Goal: Task Accomplishment & Management: Use online tool/utility

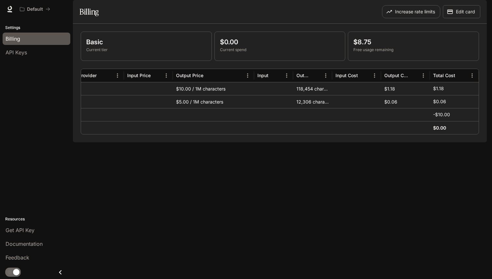
click at [365, 47] on p "$8.75" at bounding box center [413, 42] width 120 height 10
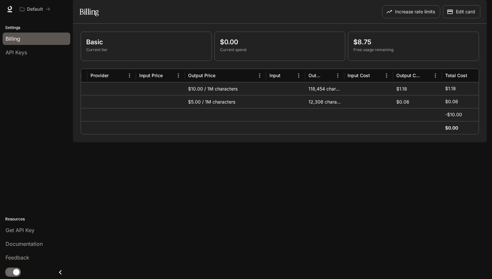
scroll to position [0, 128]
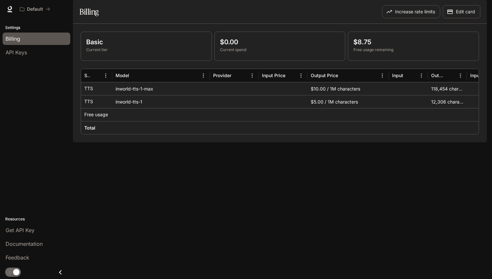
click at [56, 271] on icon "Close drawer" at bounding box center [60, 272] width 9 height 9
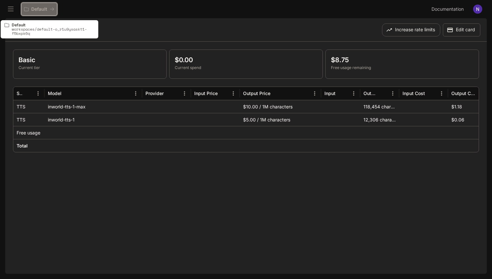
click at [42, 10] on p "Default" at bounding box center [39, 10] width 16 height 6
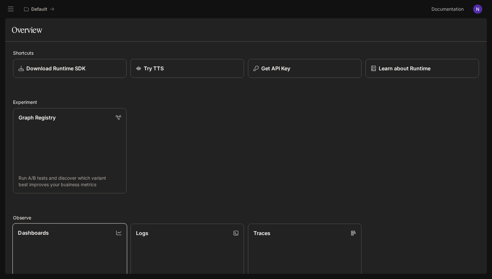
click at [76, 239] on link "Dashboards View and analyze your workspace metrics" at bounding box center [69, 266] width 115 height 86
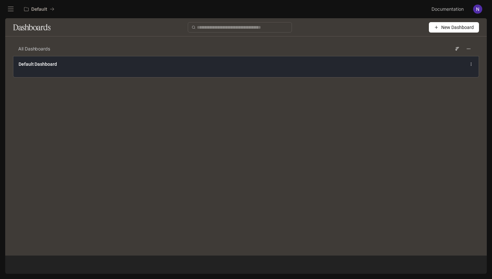
click at [174, 70] on div "Default Dashboard" at bounding box center [245, 66] width 465 height 21
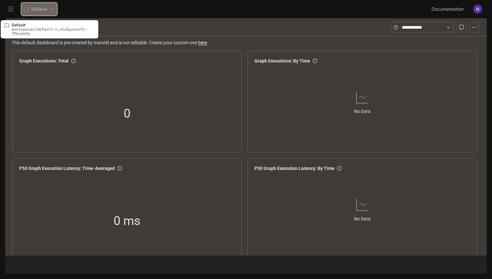
click at [33, 13] on button "Default" at bounding box center [39, 9] width 36 height 13
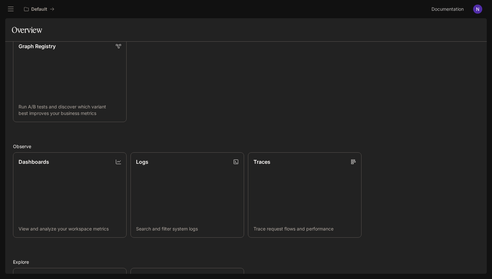
click at [186, 203] on link "Logs Search and filter system logs" at bounding box center [188, 194] width 114 height 85
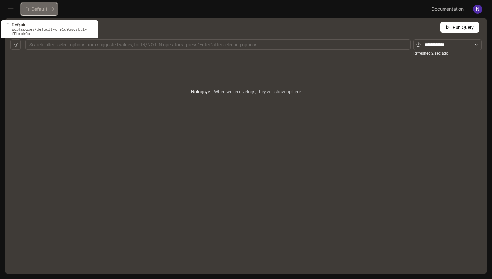
click at [41, 10] on p "Default" at bounding box center [39, 10] width 16 height 6
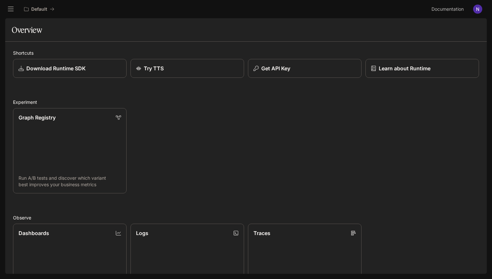
click at [9, 10] on icon "open drawer" at bounding box center [10, 9] width 7 height 7
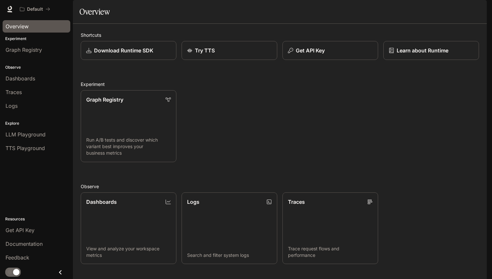
click at [29, 31] on link "Overview" at bounding box center [37, 26] width 68 height 12
click at [58, 28] on div "Overview" at bounding box center [37, 26] width 62 height 8
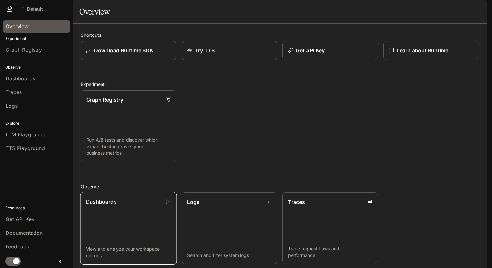
scroll to position [129, 0]
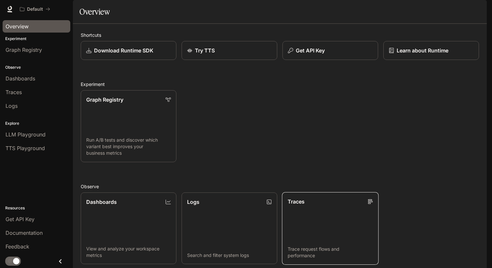
click at [317, 246] on p "Trace request flows and performance" at bounding box center [331, 252] width 86 height 13
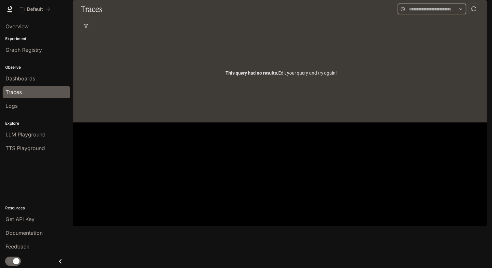
click at [410, 13] on input "text" at bounding box center [432, 9] width 46 height 7
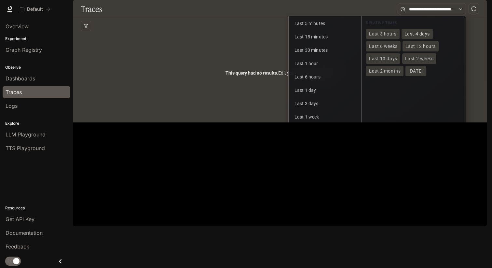
click at [419, 37] on span "Last 4 days" at bounding box center [417, 34] width 25 height 6
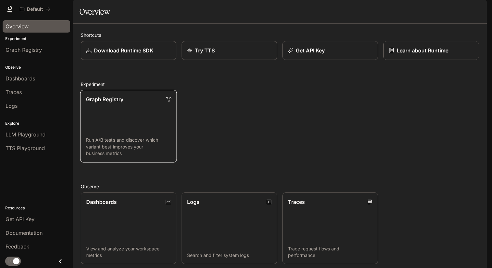
scroll to position [3, 0]
click at [158, 143] on link "Graph Registry Run A/B tests and discover which variant best improves your busi…" at bounding box center [128, 126] width 97 height 73
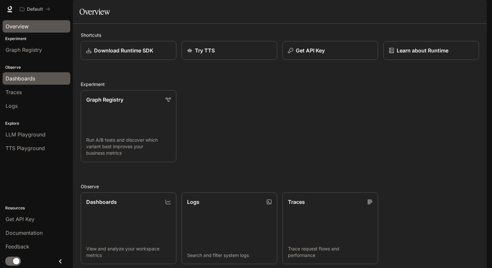
click at [42, 79] on div "Dashboards" at bounding box center [37, 79] width 62 height 8
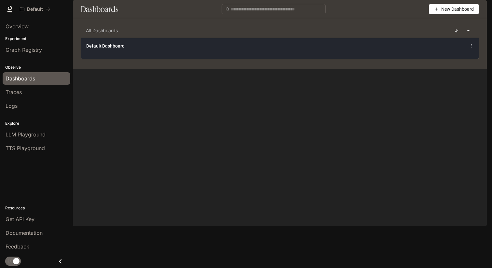
click at [471, 48] on icon at bounding box center [471, 46] width 4 height 5
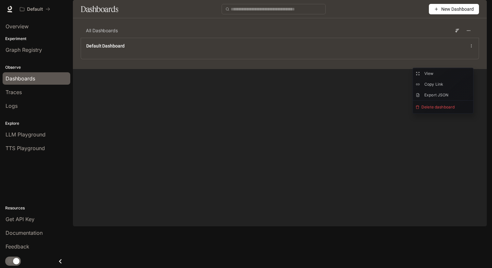
click at [439, 14] on button "New Dashboard" at bounding box center [454, 9] width 50 height 10
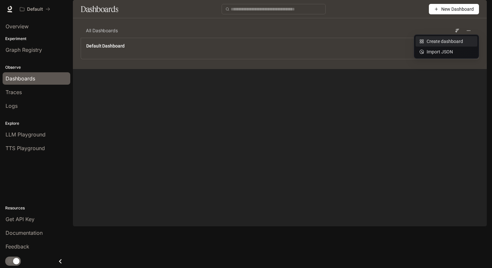
click at [442, 41] on div "Create dashboard" at bounding box center [447, 41] width 54 height 7
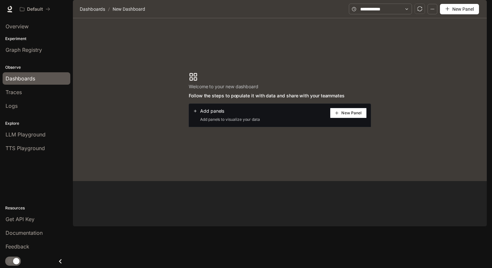
click at [342, 115] on span "New Panel" at bounding box center [351, 112] width 20 height 3
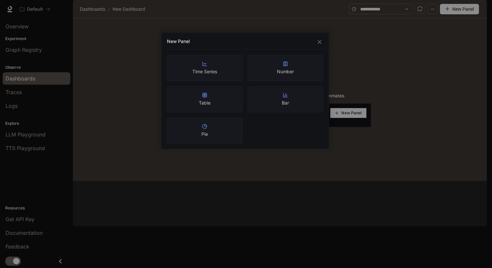
click at [218, 104] on div "Table" at bounding box center [205, 99] width 76 height 26
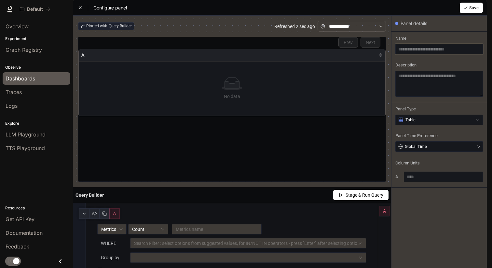
click at [420, 54] on input "text" at bounding box center [439, 49] width 88 height 10
type input "**********"
click at [430, 96] on textarea at bounding box center [439, 84] width 88 height 26
click at [343, 30] on input "text" at bounding box center [352, 26] width 46 height 7
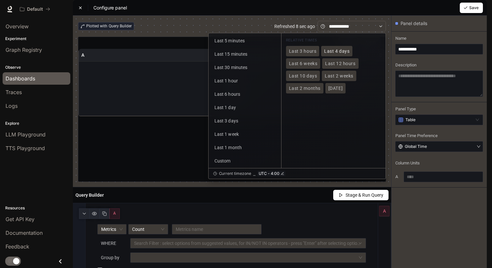
click at [329, 54] on span "Last 4 days" at bounding box center [336, 51] width 25 height 6
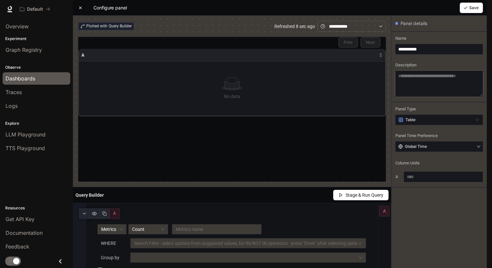
click at [420, 97] on textarea at bounding box center [439, 84] width 88 height 26
click at [193, 238] on div "Search Filter : select options from suggested values, for IN/NOT IN operators -…" at bounding box center [248, 243] width 236 height 10
click at [194, 241] on div at bounding box center [245, 243] width 226 height 4
click at [190, 224] on input "search" at bounding box center [217, 229] width 82 height 10
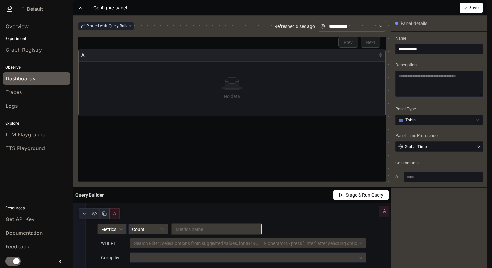
click at [208, 224] on input "search" at bounding box center [217, 229] width 82 height 10
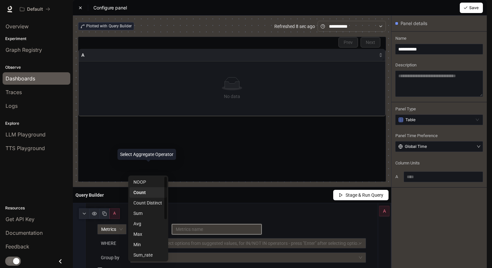
click at [150, 224] on span "Count" at bounding box center [148, 229] width 32 height 10
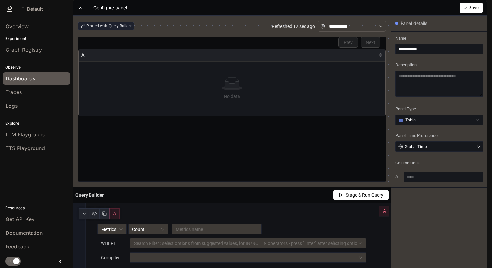
click at [203, 208] on div "A" at bounding box center [231, 213] width 284 height 10
click at [172, 255] on div at bounding box center [245, 257] width 226 height 4
click at [172, 241] on div at bounding box center [245, 243] width 226 height 4
click at [182, 224] on input "search" at bounding box center [217, 229] width 82 height 10
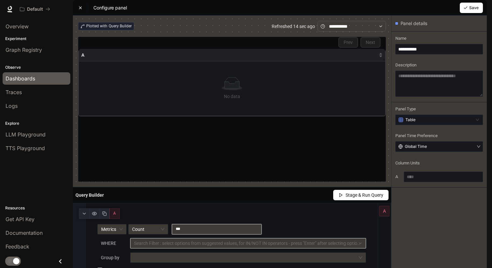
click at [174, 238] on div "Search Filter : select options from suggested values, for IN/NOT IN operators -…" at bounding box center [248, 243] width 236 height 10
type input "***"
click at [186, 224] on input "***" at bounding box center [217, 229] width 82 height 10
type input "***"
click at [476, 7] on img "button" at bounding box center [477, 9] width 9 height 9
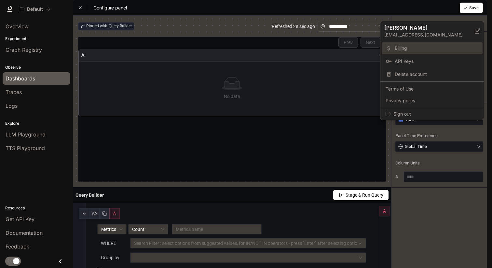
click at [412, 52] on link "Billing" at bounding box center [432, 48] width 101 height 12
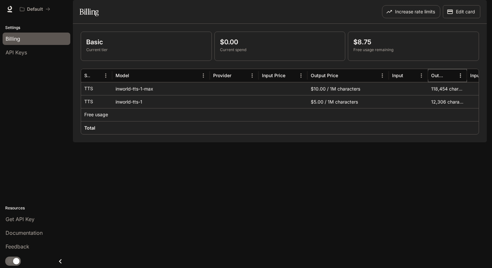
click at [461, 79] on icon "Menu" at bounding box center [460, 75] width 7 height 7
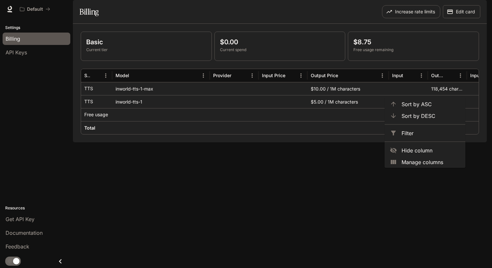
click at [123, 95] on div "inworld-tts-1-max" at bounding box center [161, 88] width 98 height 13
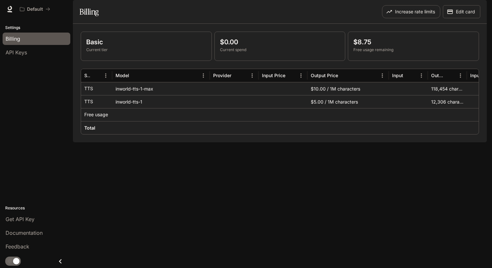
click at [134, 95] on div "inworld-tts-1-max" at bounding box center [161, 88] width 98 height 13
click at [86, 92] on p "TTS" at bounding box center [88, 88] width 9 height 7
click at [145, 95] on div "inworld-tts-1-max" at bounding box center [161, 88] width 98 height 13
click at [253, 47] on p "$0.00" at bounding box center [280, 42] width 120 height 10
click at [381, 47] on p "$8.75" at bounding box center [413, 42] width 120 height 10
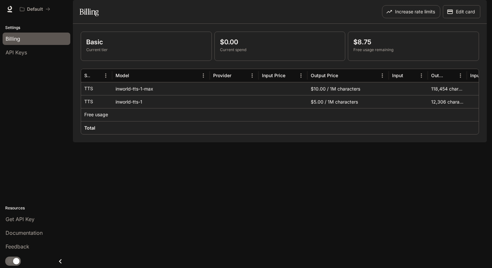
click at [364, 47] on p "$8.75" at bounding box center [413, 42] width 120 height 10
click at [441, 95] on div "118,454 characters" at bounding box center [447, 88] width 39 height 13
click at [321, 95] on div "$10.00 / 1M characters" at bounding box center [348, 88] width 81 height 13
drag, startPoint x: 318, startPoint y: 107, endPoint x: 365, endPoint y: 107, distance: 46.2
click at [322, 95] on div "$10.00 / 1M characters" at bounding box center [348, 88] width 81 height 13
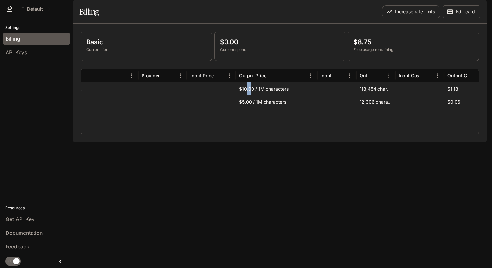
scroll to position [0, 135]
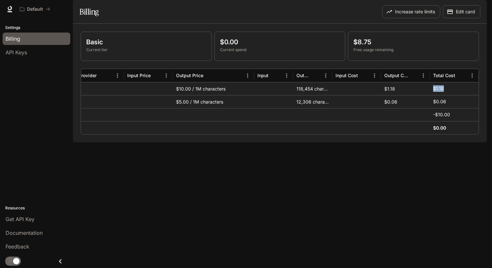
drag, startPoint x: 431, startPoint y: 105, endPoint x: 447, endPoint y: 105, distance: 16.0
click at [447, 95] on div "$1.18" at bounding box center [454, 88] width 49 height 13
